Goal: Check status: Check status

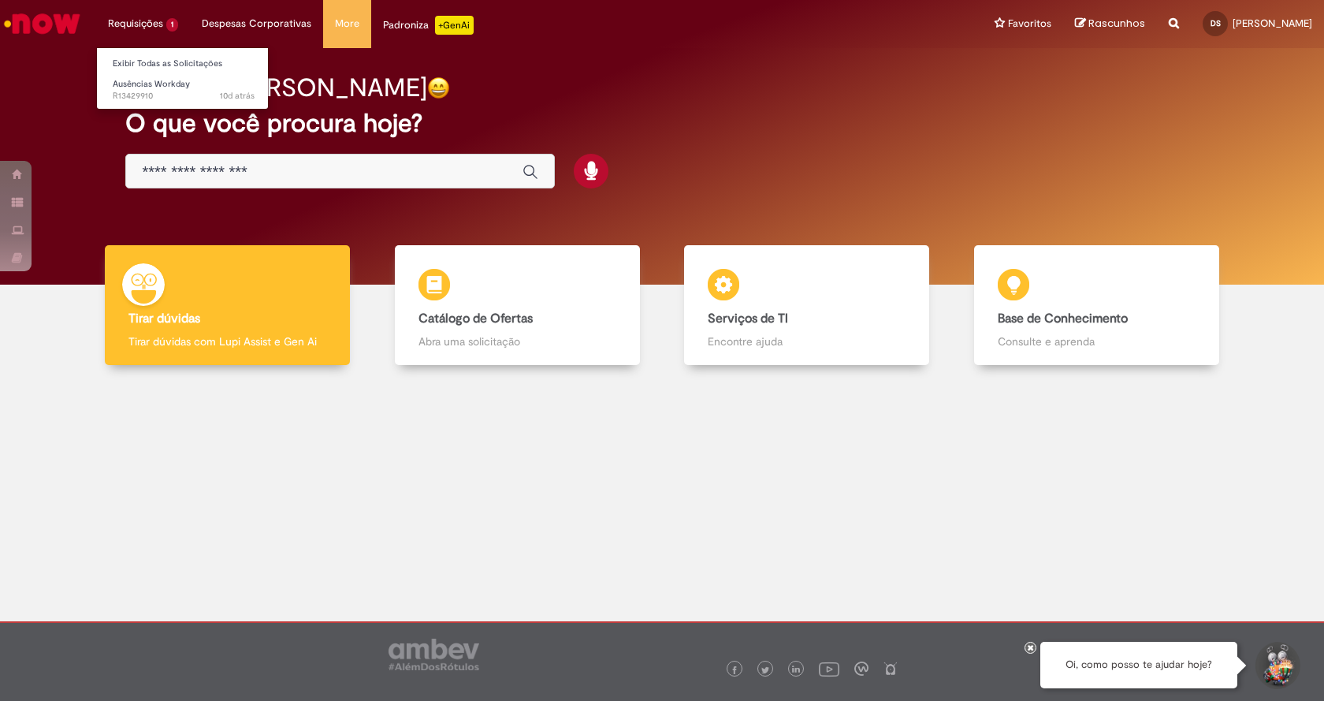
click at [135, 29] on li "Requisições 1 Exibir Todas as Solicitações Ausências Workday 10d atrás 10 dias …" at bounding box center [143, 23] width 94 height 47
click at [148, 76] on link "Ausências Workday 10d atrás 10 dias atrás R13429910" at bounding box center [183, 90] width 173 height 29
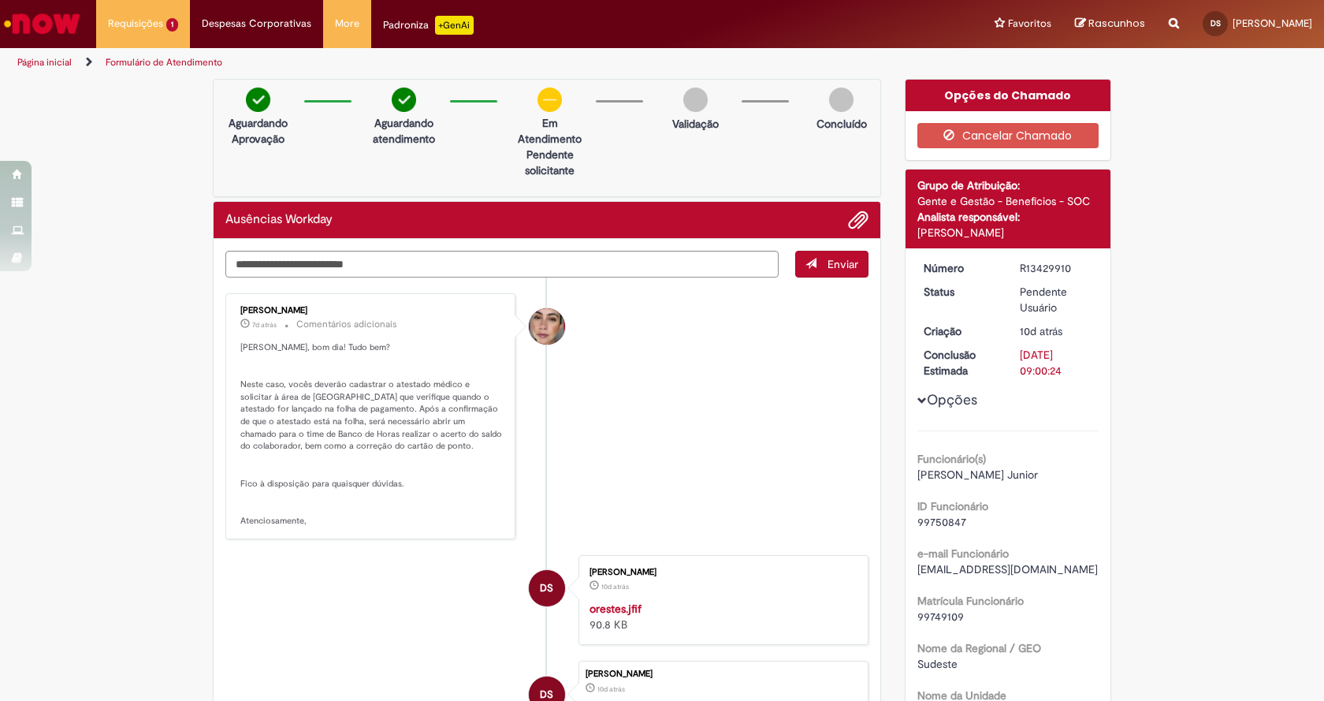
scroll to position [158, 0]
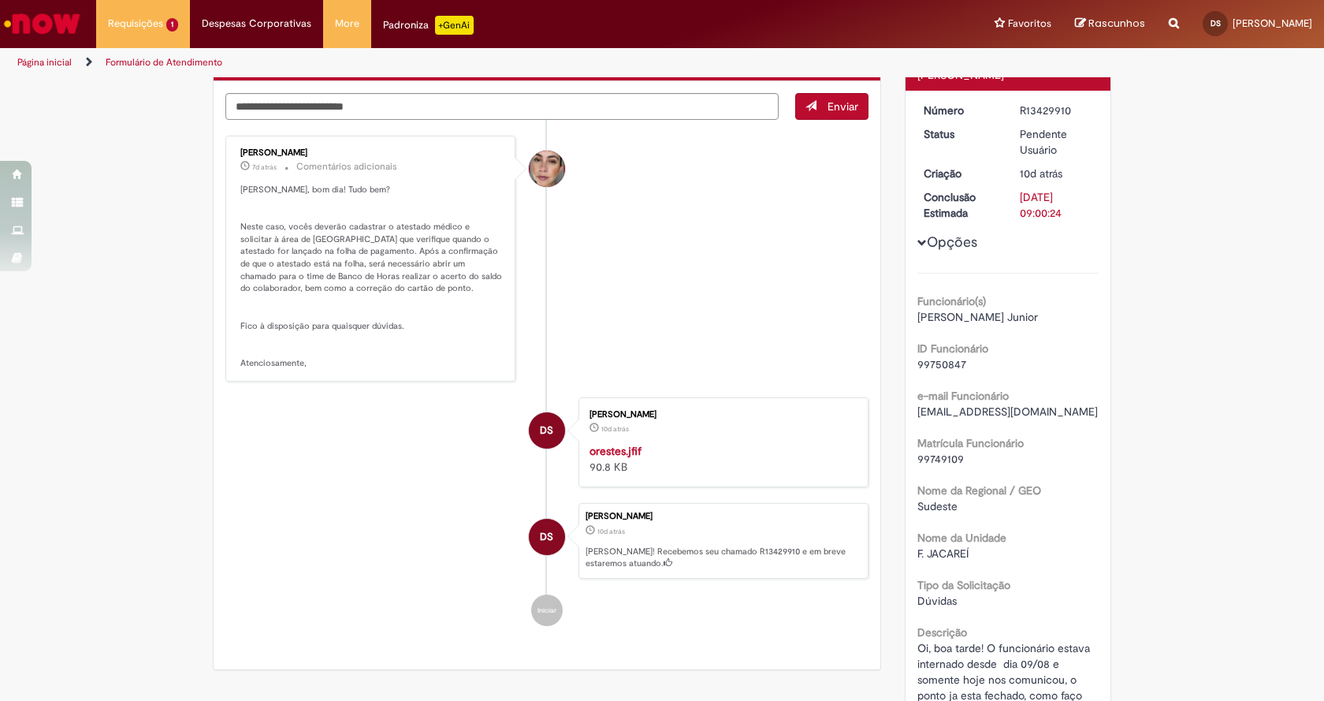
click at [650, 440] on div "[PERSON_NAME] 10d atrás 10 dias atrás orestes.jfif 90.8 KB" at bounding box center [723, 442] width 281 height 80
click at [648, 443] on img "Histórico de tíquete" at bounding box center [721, 443] width 262 height 0
click at [621, 443] on img "Histórico de tíquete" at bounding box center [721, 443] width 262 height 0
click at [642, 443] on img "Histórico de tíquete" at bounding box center [721, 443] width 262 height 0
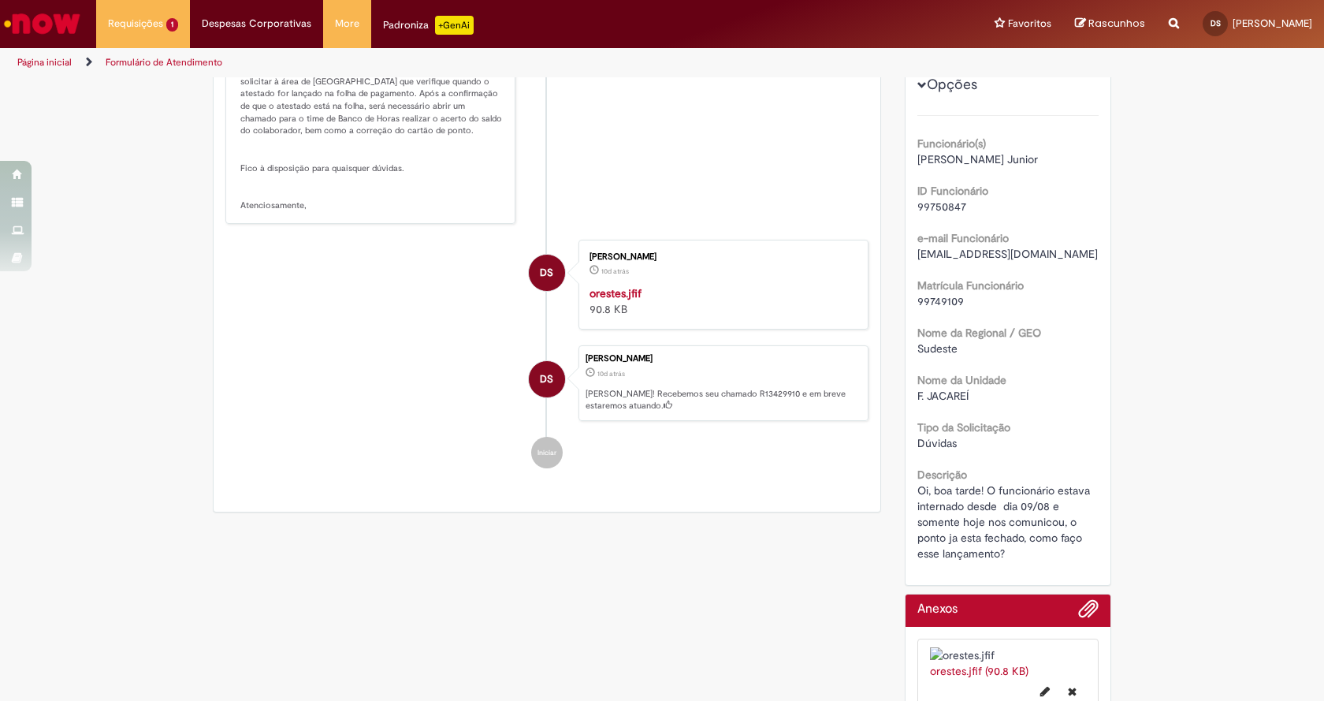
scroll to position [394, 0]
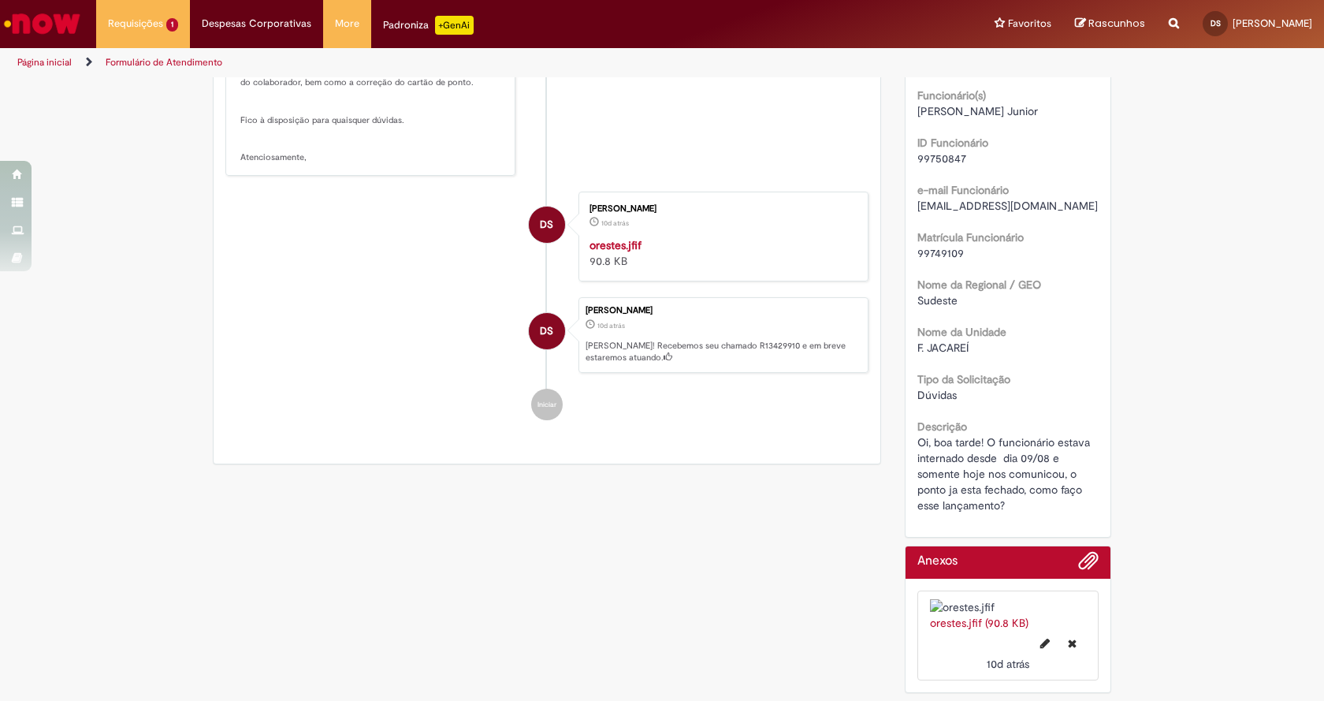
click at [625, 237] on img "Histórico de tíquete" at bounding box center [721, 237] width 262 height 0
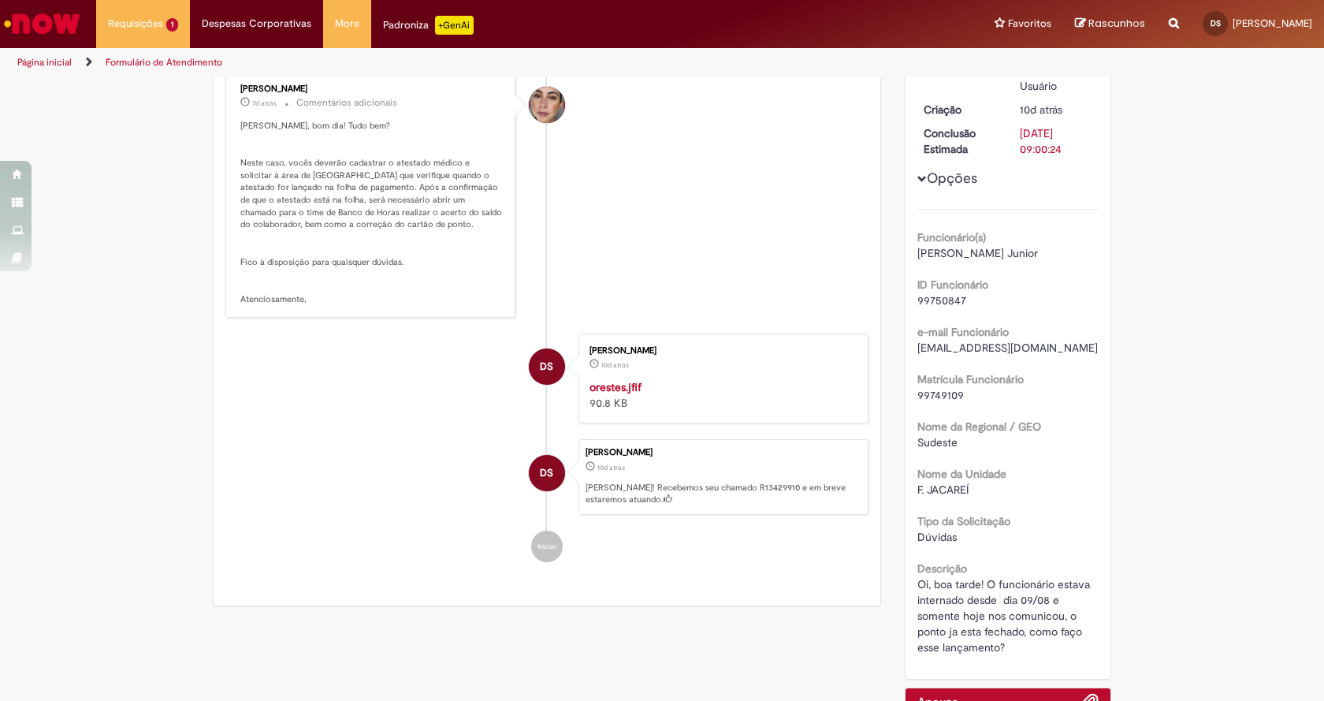
drag, startPoint x: 1071, startPoint y: 251, endPoint x: 910, endPoint y: 260, distance: 161.9
click at [910, 260] on div "Número R13429910 Status Pendente Usuário Criação 10d atrás 10 dias atrás Conclu…" at bounding box center [1009, 353] width 206 height 652
copy span "[PERSON_NAME] Junior"
click at [421, 423] on li "DS [PERSON_NAME] 10d atrás 10 dias atrás orestes.jfif 90.8 KB" at bounding box center [546, 378] width 643 height 90
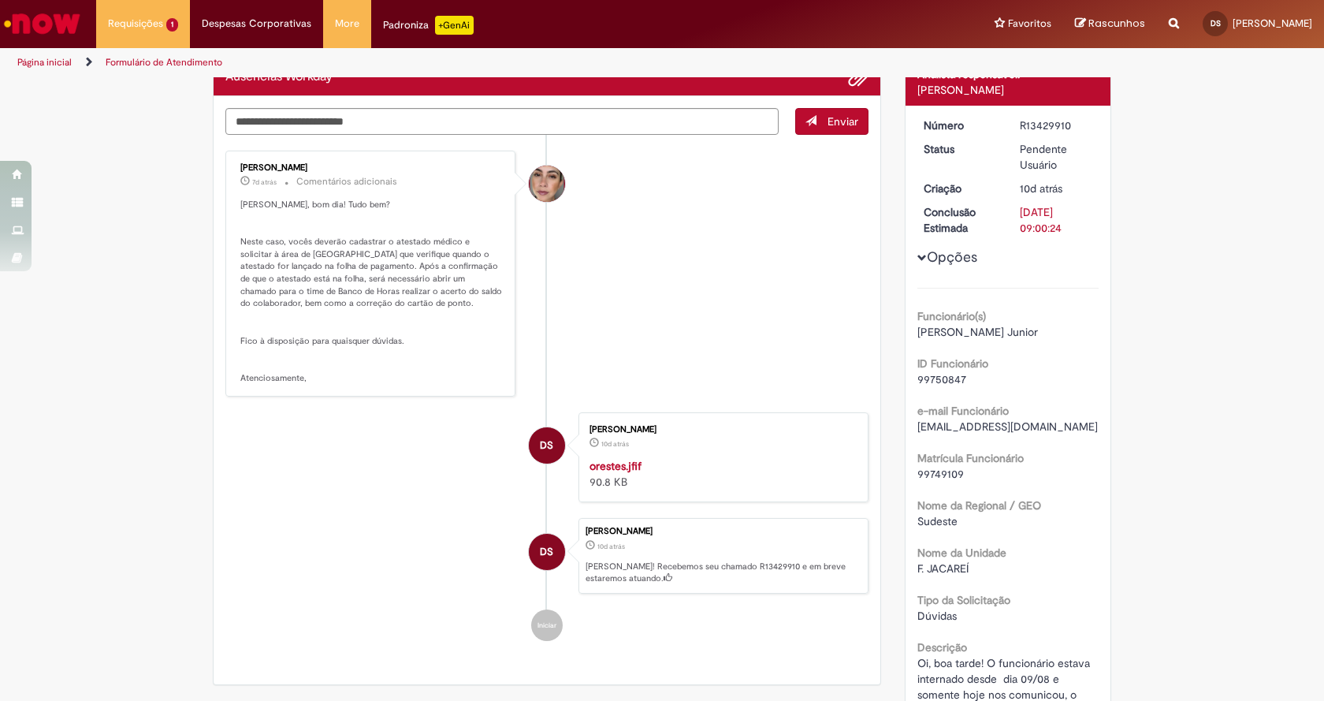
scroll to position [0, 0]
